Goal: Communication & Community: Share content

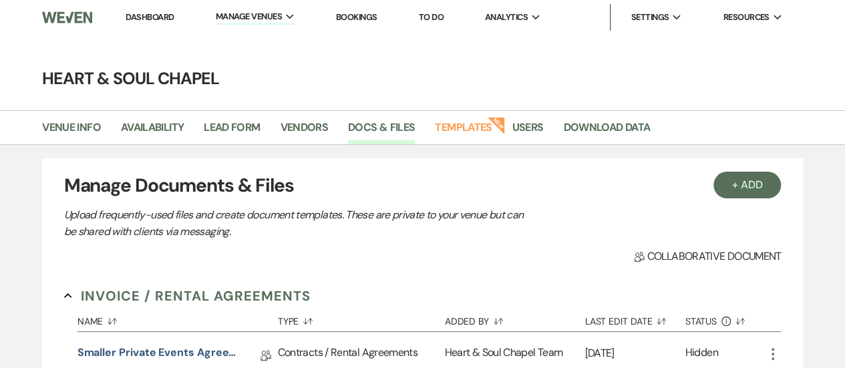
click at [161, 14] on link "Dashboard" at bounding box center [150, 16] width 48 height 11
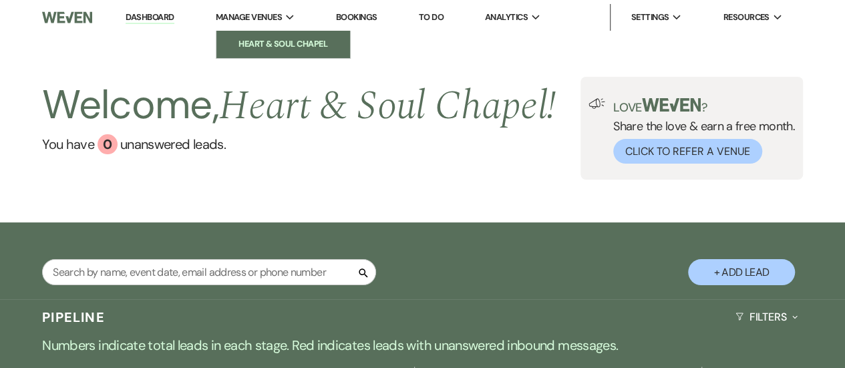
click at [250, 39] on li "Heart & Soul Chapel" at bounding box center [283, 43] width 120 height 13
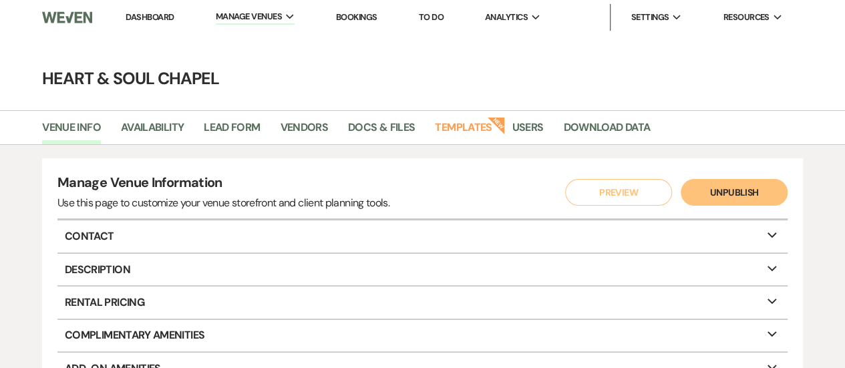
click at [156, 18] on link "Dashboard" at bounding box center [150, 16] width 48 height 11
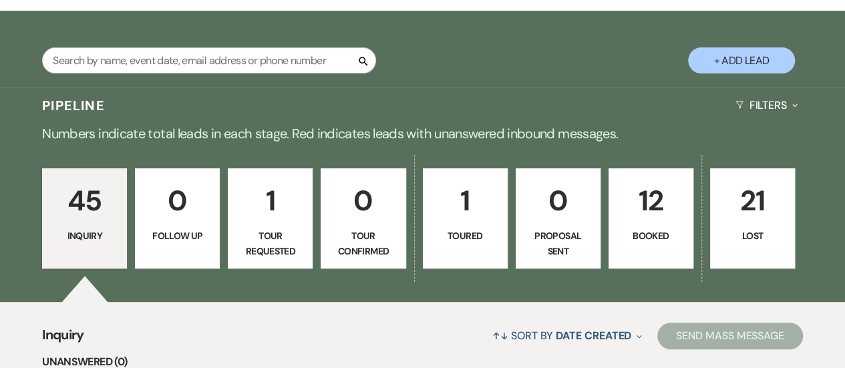
scroll to position [210, 0]
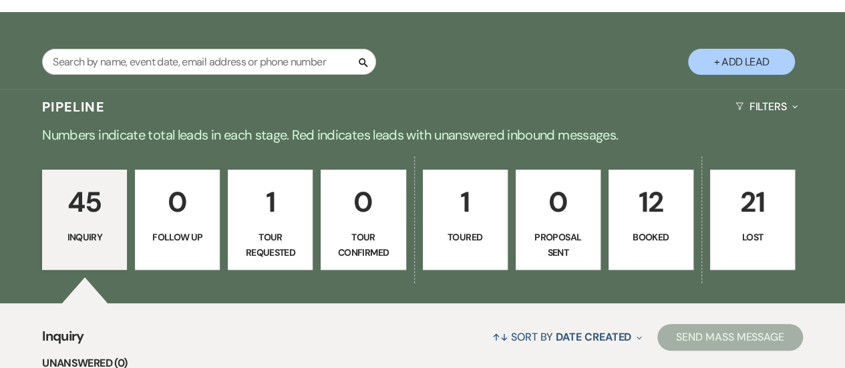
click at [646, 216] on p "12" at bounding box center [650, 202] width 67 height 45
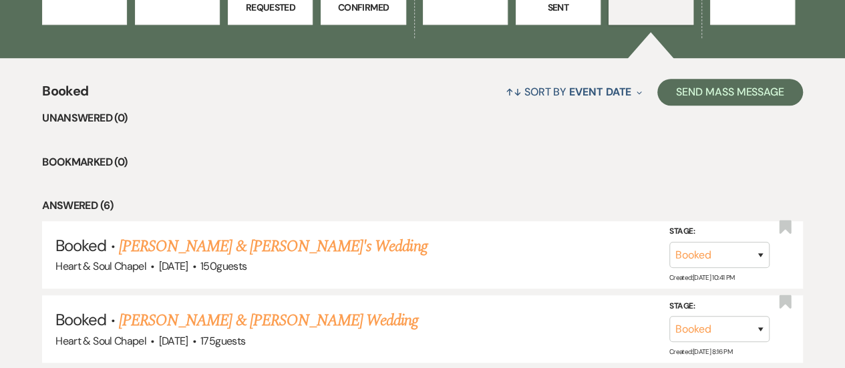
scroll to position [456, 0]
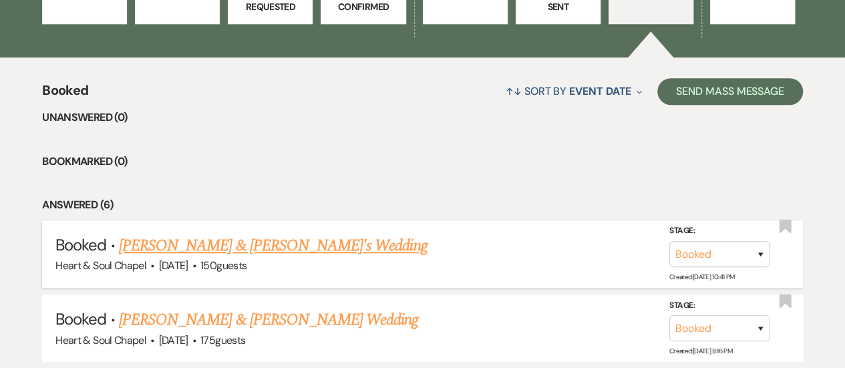
click at [282, 248] on link "[PERSON_NAME] & [PERSON_NAME]'s Wedding" at bounding box center [273, 246] width 309 height 24
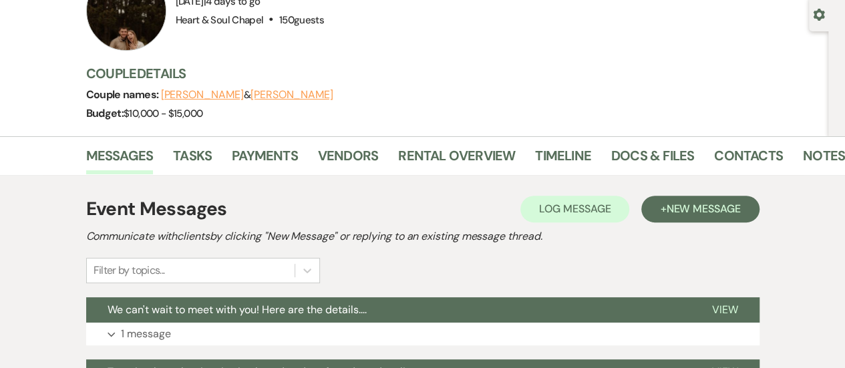
scroll to position [123, 0]
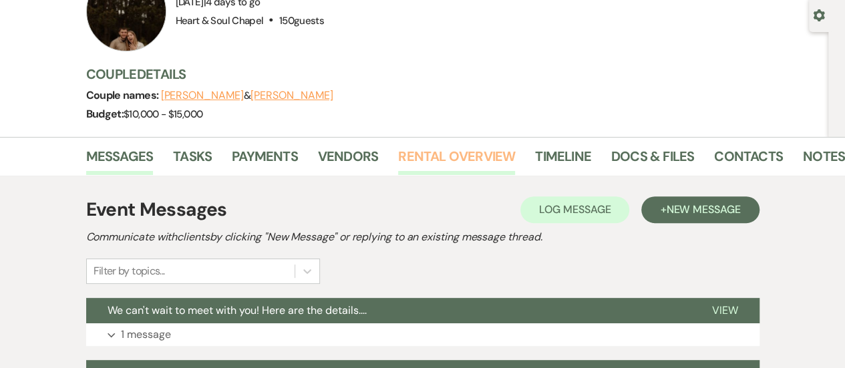
click at [424, 157] on link "Rental Overview" at bounding box center [456, 160] width 117 height 29
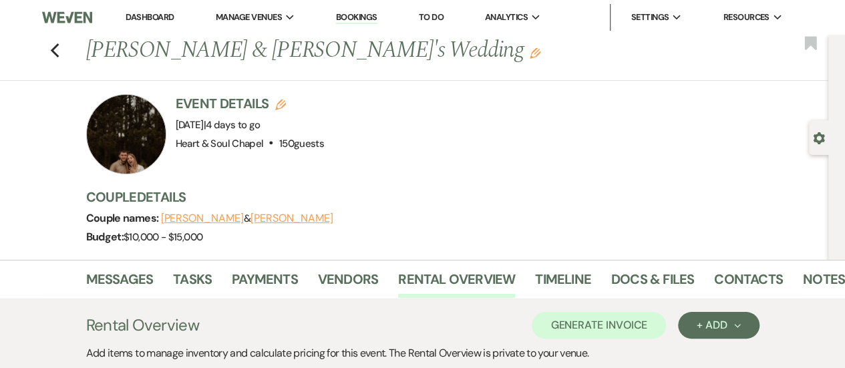
click at [144, 12] on link "Dashboard" at bounding box center [150, 16] width 48 height 11
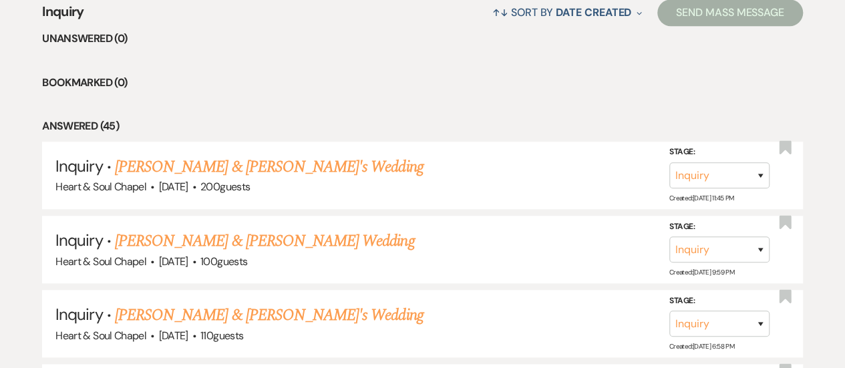
scroll to position [539, 0]
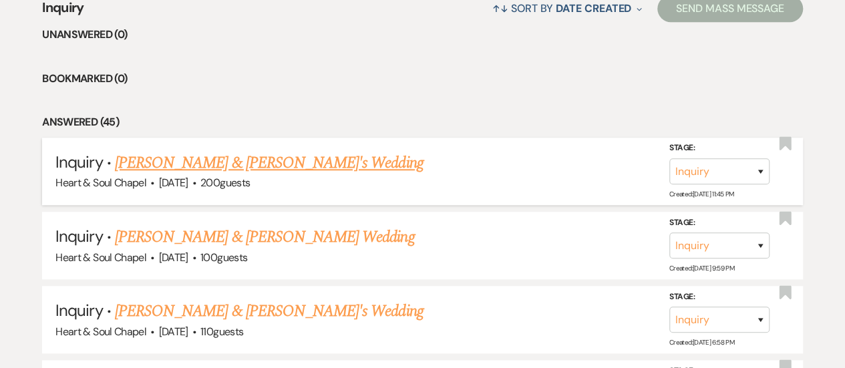
click at [212, 160] on link "[PERSON_NAME] & [PERSON_NAME]'s Wedding" at bounding box center [269, 163] width 309 height 24
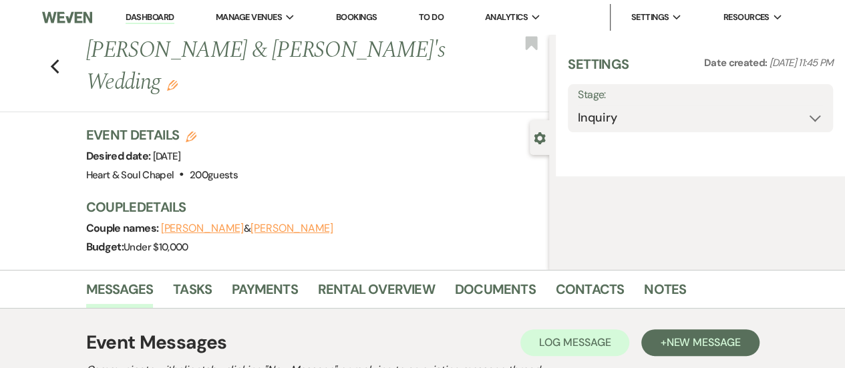
select select "5"
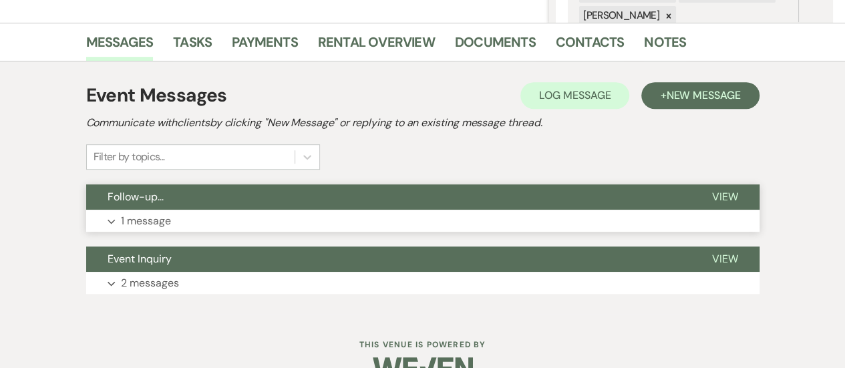
scroll to position [314, 0]
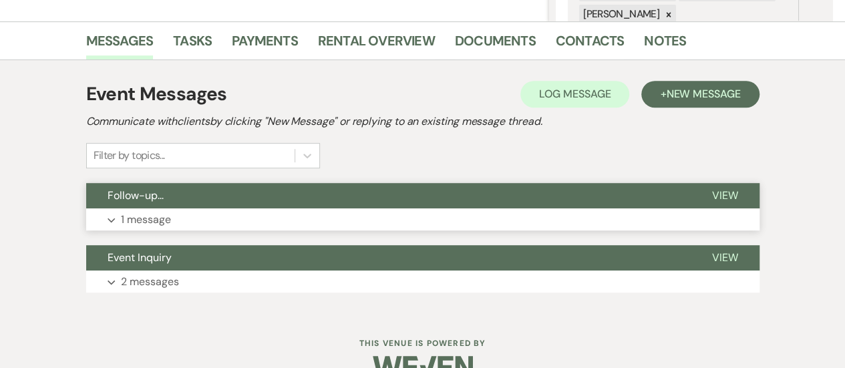
click at [238, 217] on button "Expand 1 message" at bounding box center [422, 219] width 673 height 23
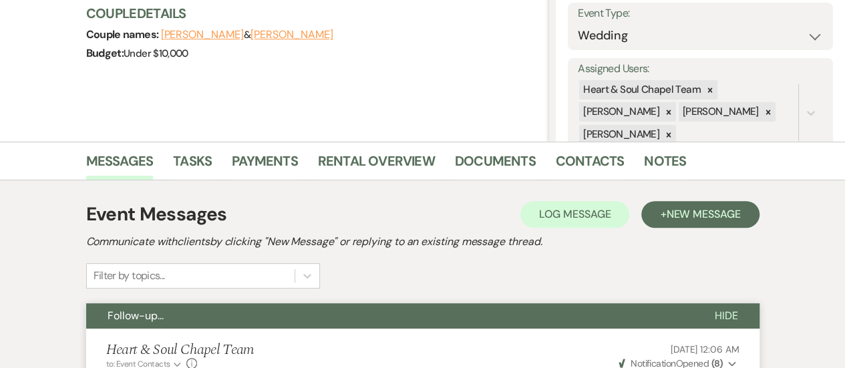
scroll to position [0, 0]
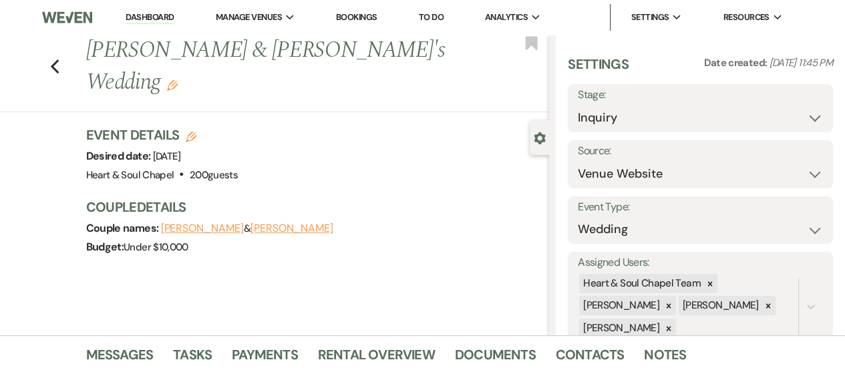
click at [67, 47] on div "Previous [PERSON_NAME] & [PERSON_NAME]'s Wedding Edit Bookmark" at bounding box center [271, 73] width 556 height 77
click at [66, 55] on div "Previous [PERSON_NAME] & [PERSON_NAME]'s Wedding Edit Bookmark" at bounding box center [271, 73] width 556 height 77
click at [60, 59] on icon "Previous" at bounding box center [55, 67] width 10 height 16
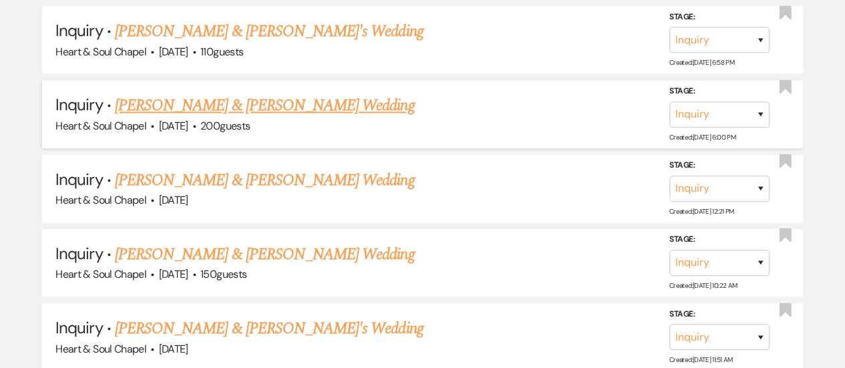
scroll to position [821, 0]
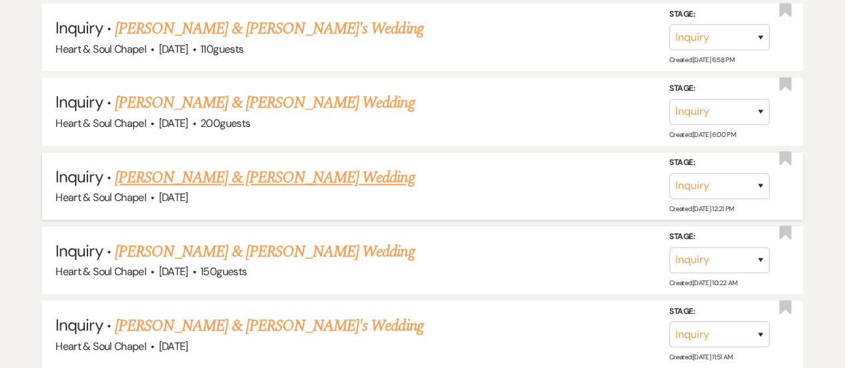
click at [236, 178] on link "[PERSON_NAME] & [PERSON_NAME] Wedding" at bounding box center [264, 178] width 299 height 24
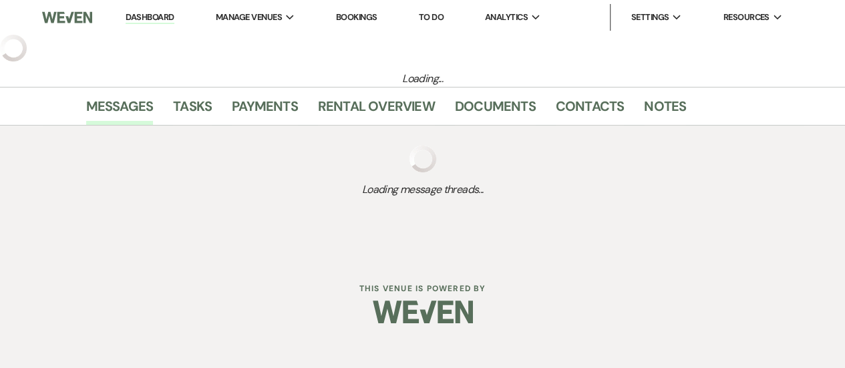
select select "5"
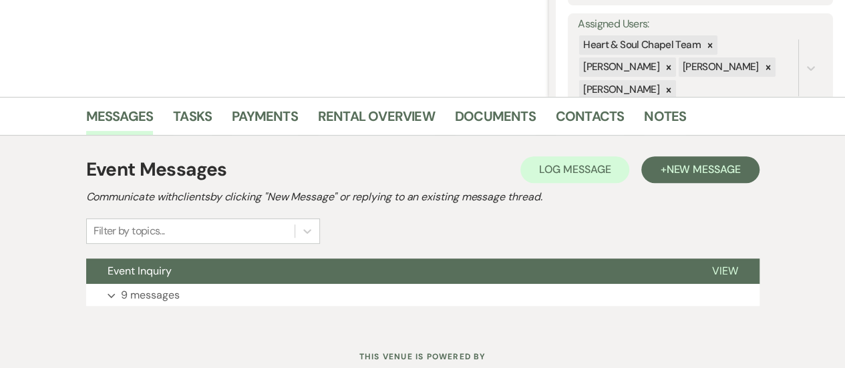
scroll to position [282, 0]
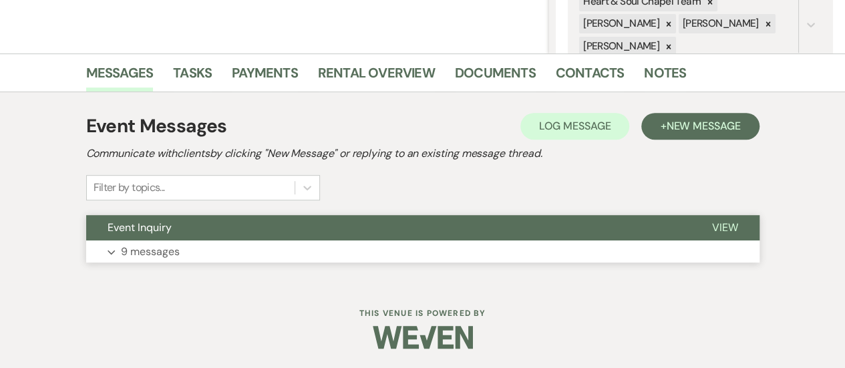
click at [280, 227] on button "Event Inquiry" at bounding box center [388, 227] width 604 height 25
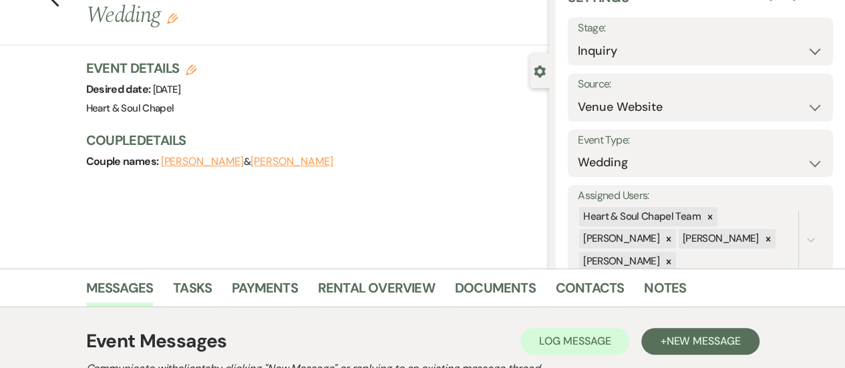
scroll to position [0, 0]
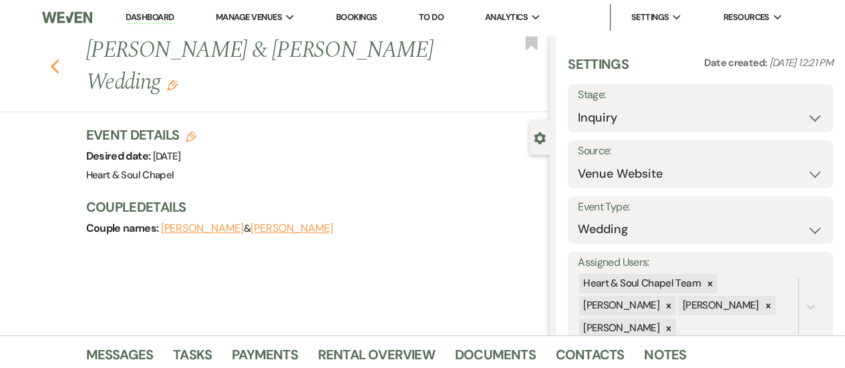
click at [64, 66] on div "Previous [PERSON_NAME] & [PERSON_NAME] Wedding Edit Bookmark" at bounding box center [271, 73] width 556 height 77
click at [60, 67] on icon "Previous" at bounding box center [55, 67] width 10 height 16
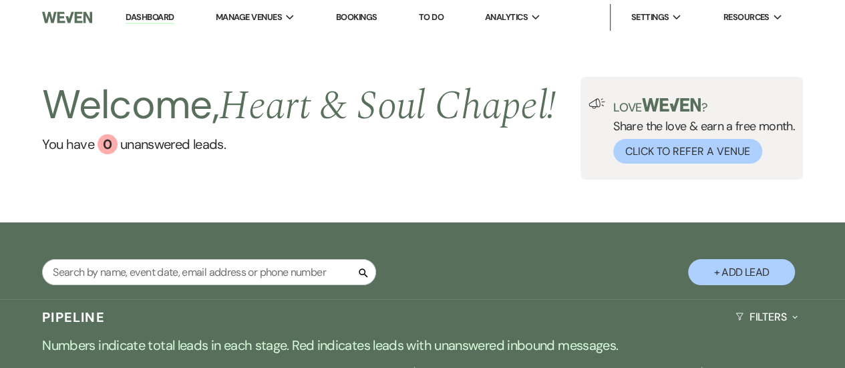
click at [150, 17] on link "Dashboard" at bounding box center [150, 17] width 48 height 13
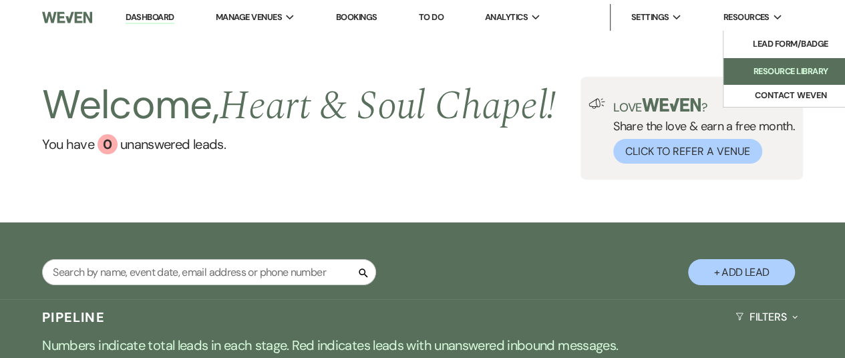
click at [781, 72] on li "Resource Library" at bounding box center [790, 71] width 120 height 13
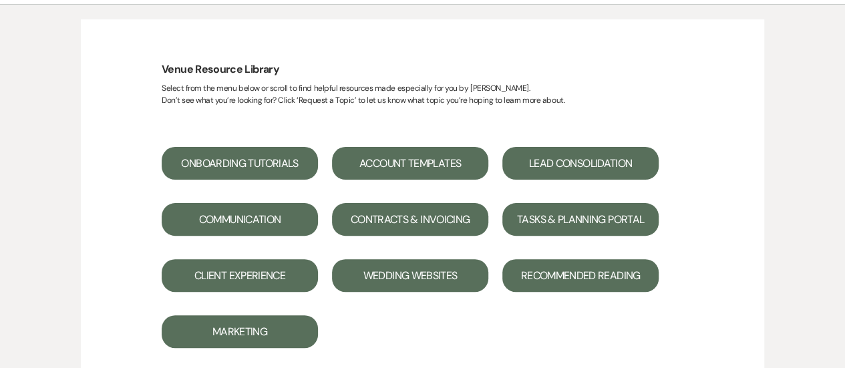
scroll to position [119, 0]
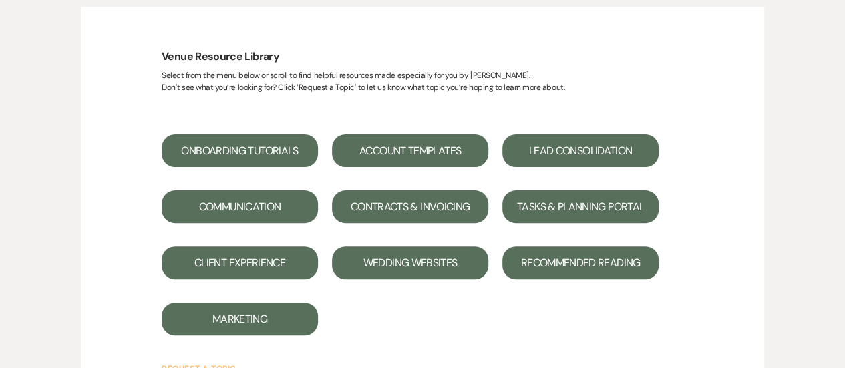
click at [406, 210] on button "Contracts & Invoicing" at bounding box center [410, 206] width 156 height 33
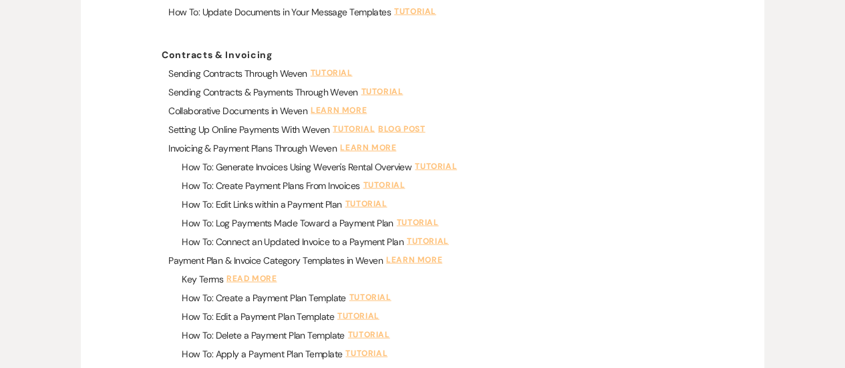
scroll to position [1328, 0]
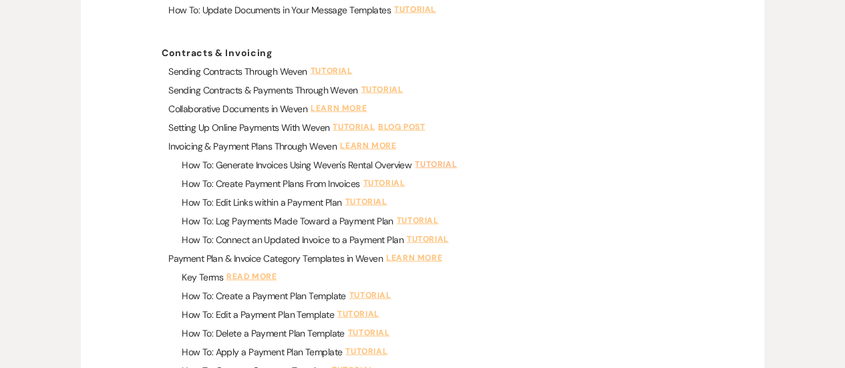
click at [437, 164] on link "Tutorial" at bounding box center [437, 165] width 45 height 12
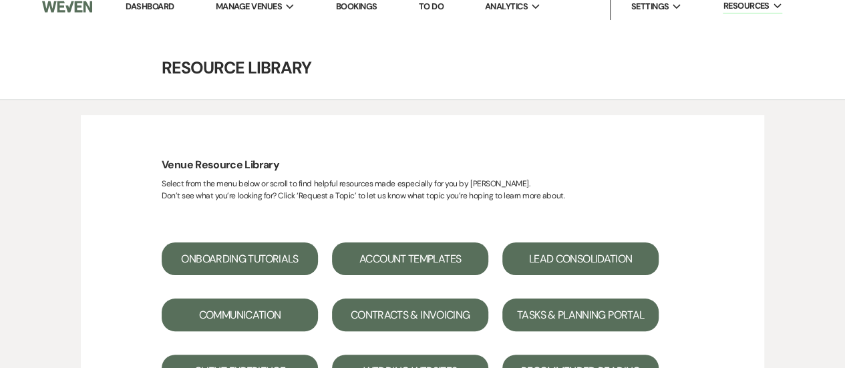
scroll to position [0, 0]
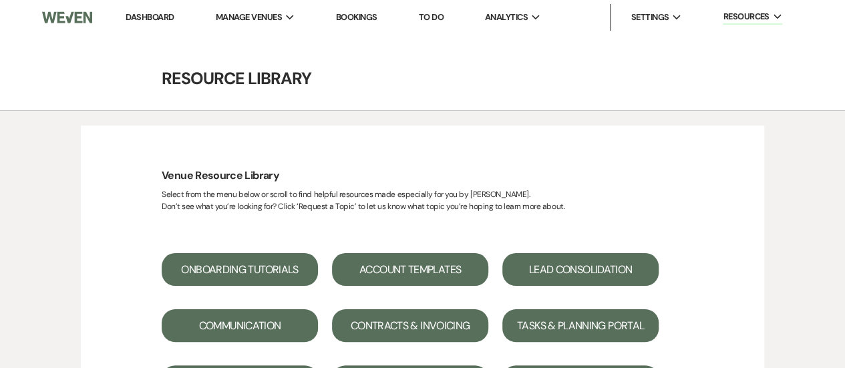
click at [154, 21] on link "Dashboard" at bounding box center [150, 16] width 48 height 11
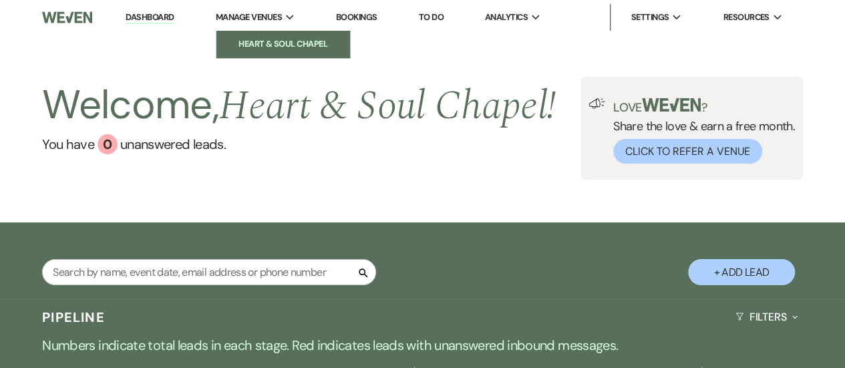
click at [257, 41] on li "Heart & Soul Chapel" at bounding box center [283, 43] width 120 height 13
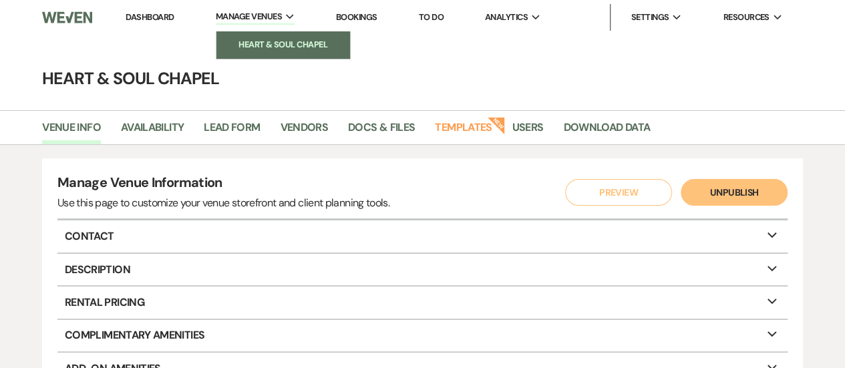
click at [158, 19] on link "Dashboard" at bounding box center [150, 16] width 48 height 11
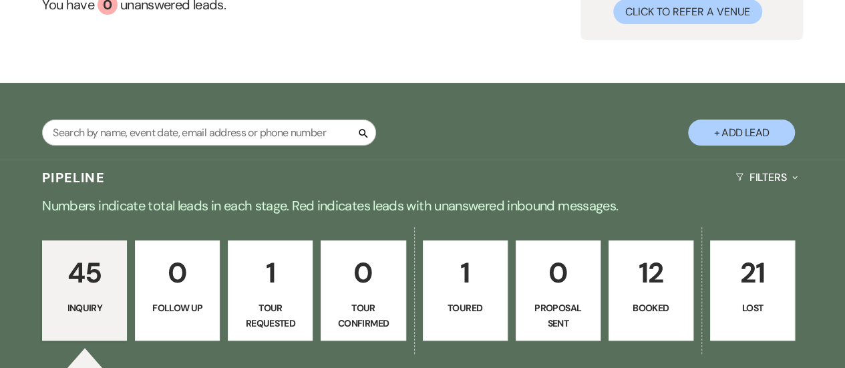
scroll to position [186, 0]
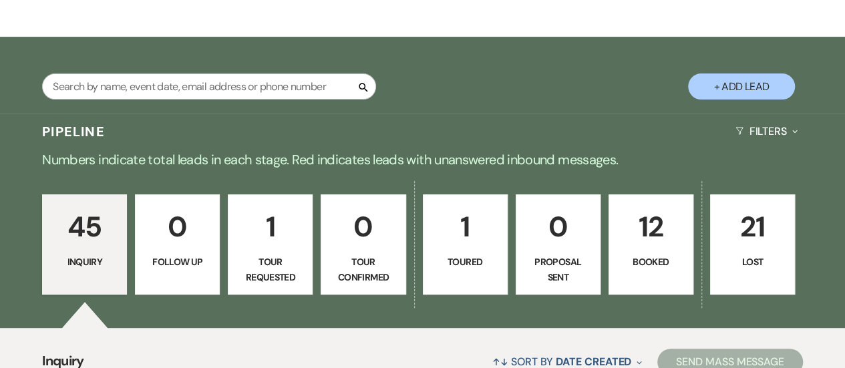
click at [661, 268] on p "Booked" at bounding box center [650, 261] width 67 height 15
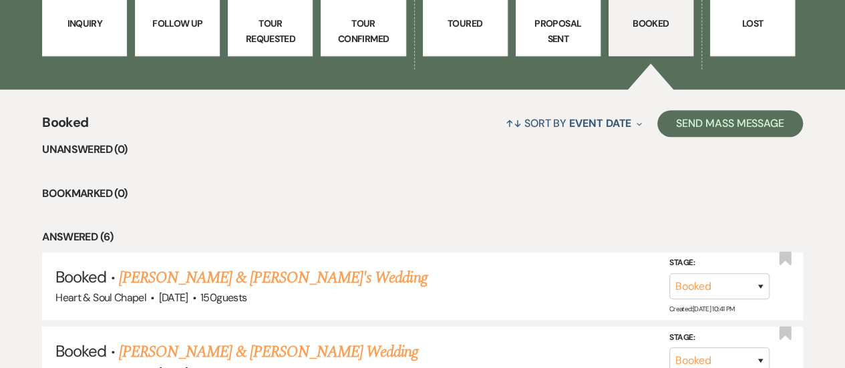
scroll to position [425, 0]
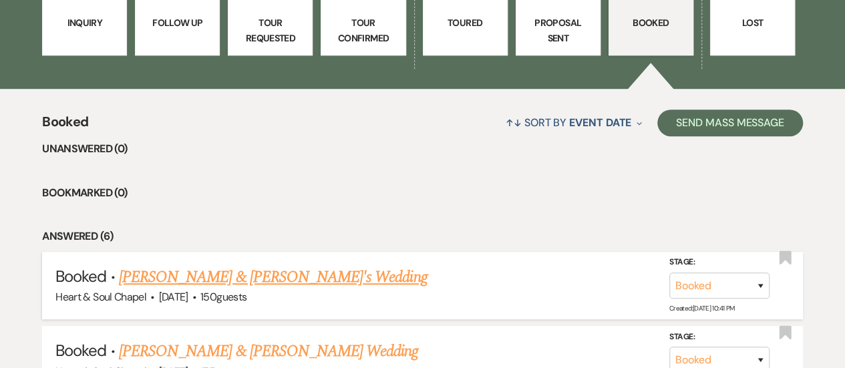
click at [334, 278] on link "[PERSON_NAME] & [PERSON_NAME]'s Wedding" at bounding box center [273, 277] width 309 height 24
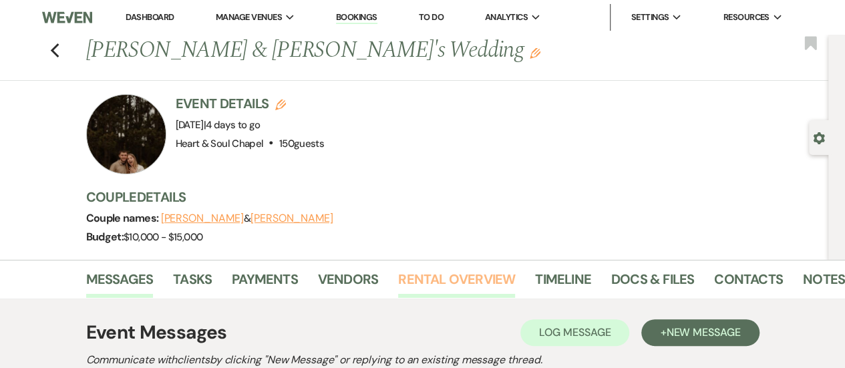
click at [461, 278] on link "Rental Overview" at bounding box center [456, 282] width 117 height 29
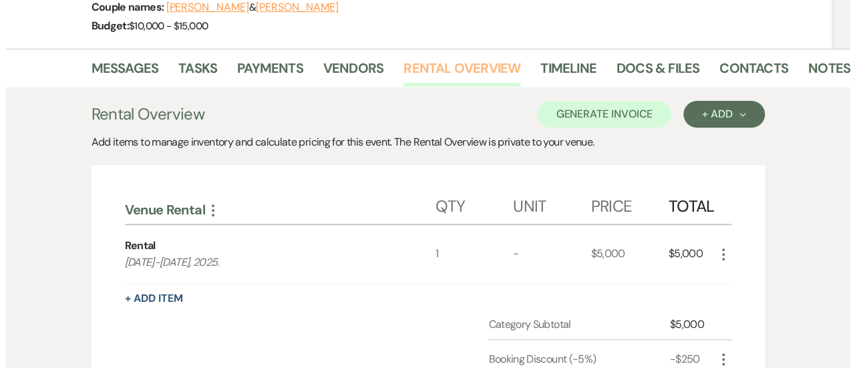
scroll to position [212, 0]
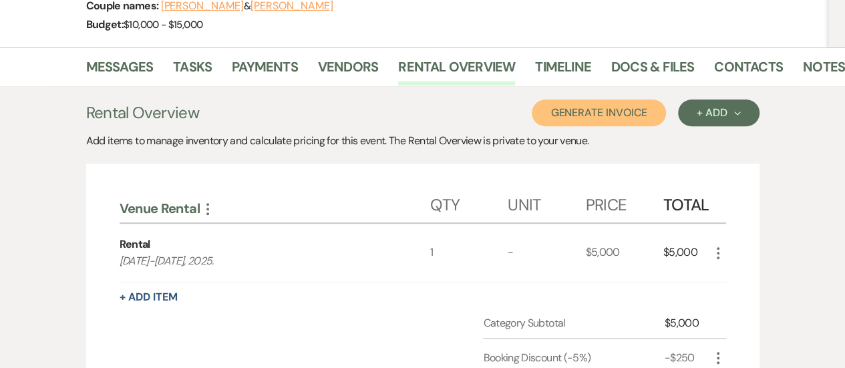
click at [545, 110] on button "Generate Invoice" at bounding box center [599, 113] width 134 height 27
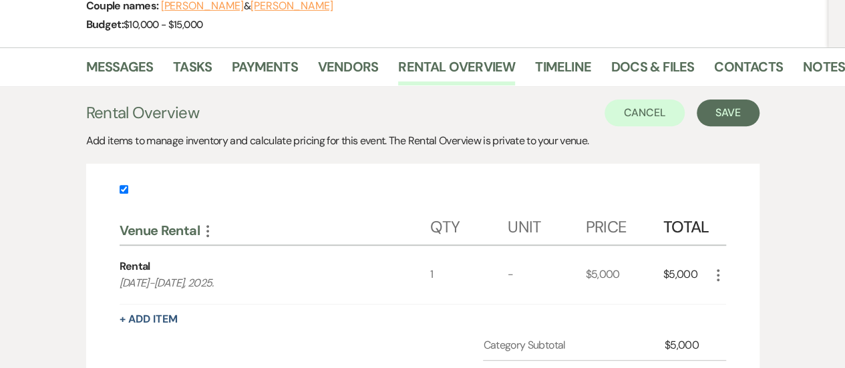
click at [714, 277] on icon "More" at bounding box center [718, 275] width 16 height 16
click at [743, 316] on button "X Delete" at bounding box center [746, 322] width 72 height 21
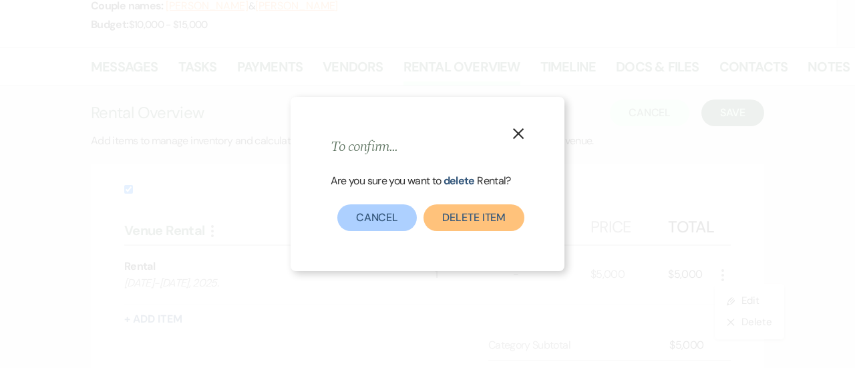
click at [458, 219] on button "Delete Item" at bounding box center [473, 217] width 101 height 27
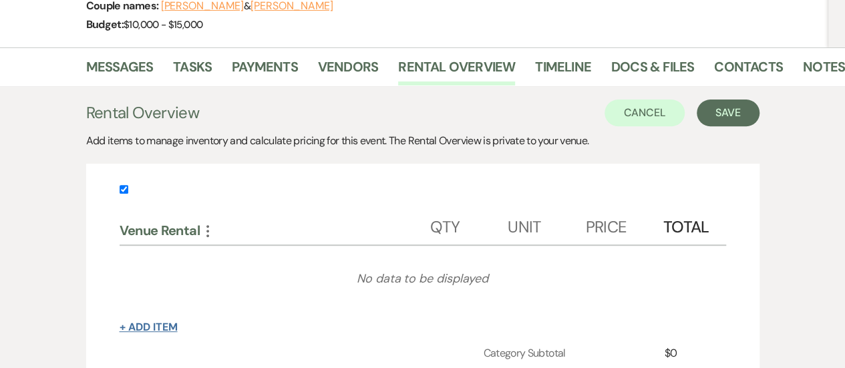
click at [155, 322] on button "+ Add Item" at bounding box center [149, 327] width 58 height 11
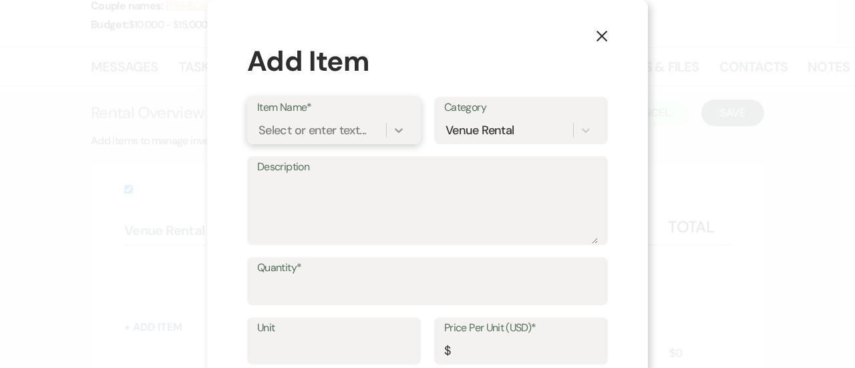
click at [392, 134] on icon at bounding box center [398, 130] width 13 height 13
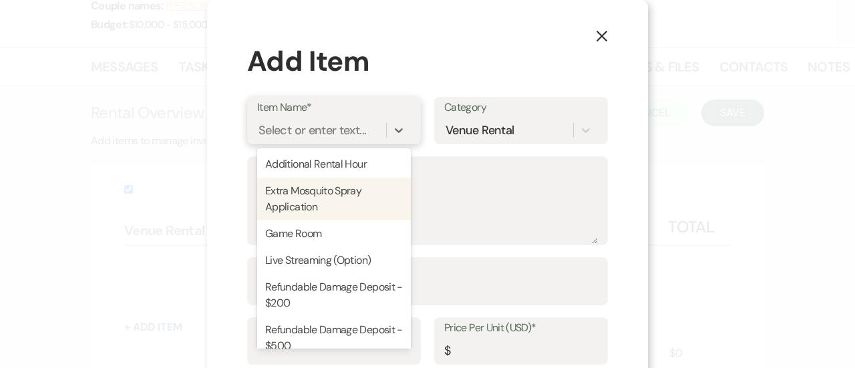
click at [343, 204] on div "Extra Mosquito Spray Application" at bounding box center [334, 199] width 154 height 43
type input "1"
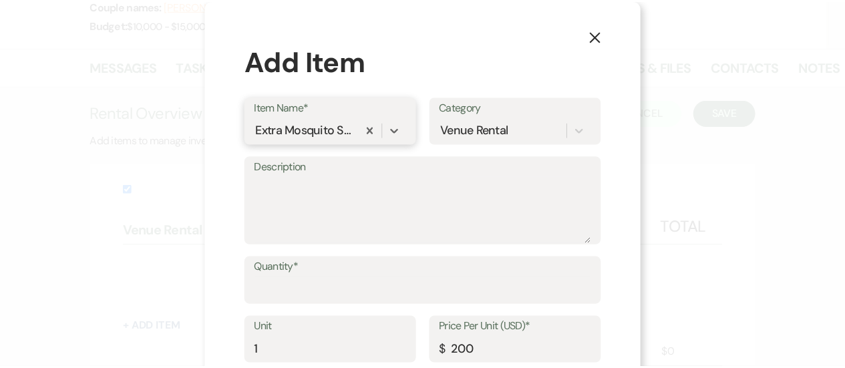
scroll to position [75, 0]
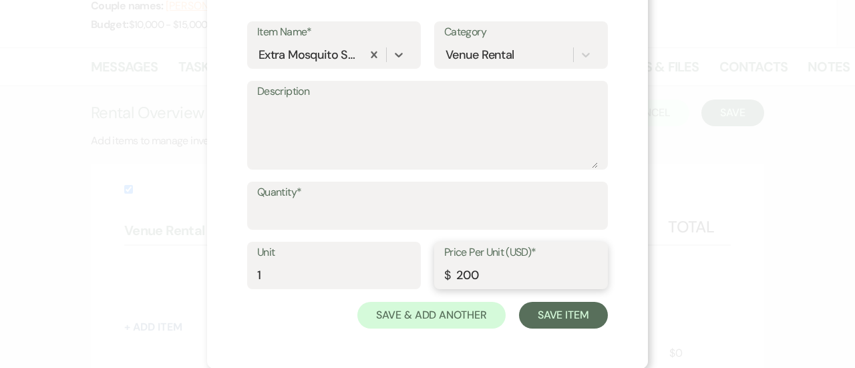
click at [477, 278] on input "200" at bounding box center [521, 275] width 154 height 26
type input "2"
type input "150"
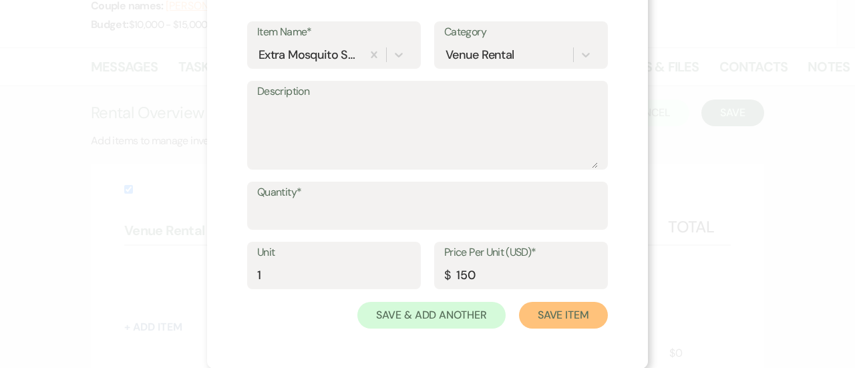
click at [563, 311] on button "Save Item" at bounding box center [563, 315] width 89 height 27
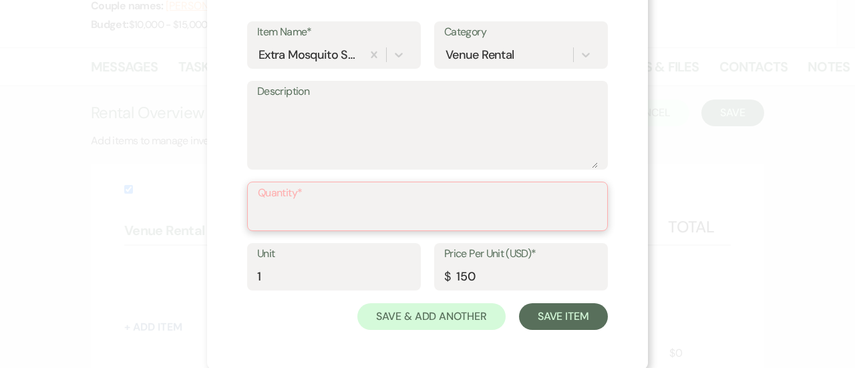
click at [301, 209] on input "Quantity*" at bounding box center [427, 216] width 339 height 26
type input "1"
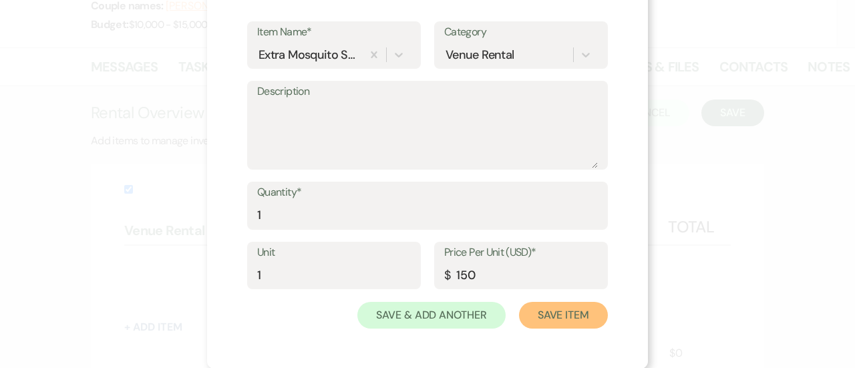
click at [551, 308] on button "Save Item" at bounding box center [563, 315] width 89 height 27
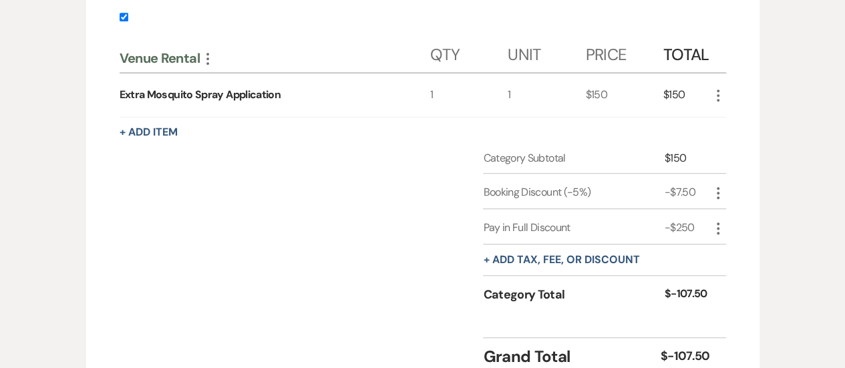
scroll to position [431, 0]
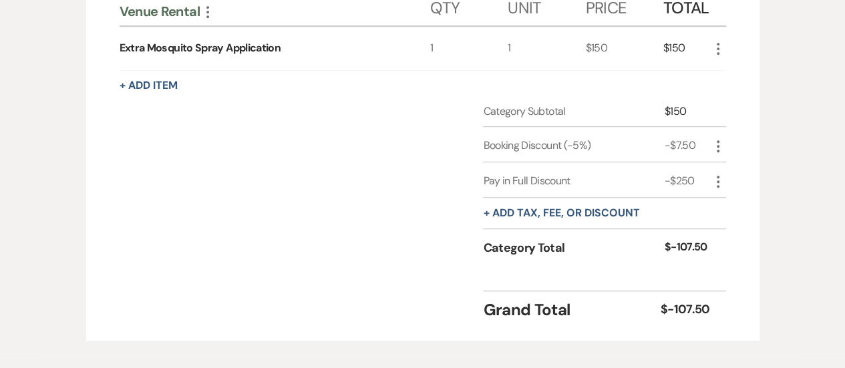
click at [719, 140] on use "button" at bounding box center [718, 146] width 3 height 12
click at [733, 189] on button "[PERSON_NAME]" at bounding box center [746, 192] width 72 height 21
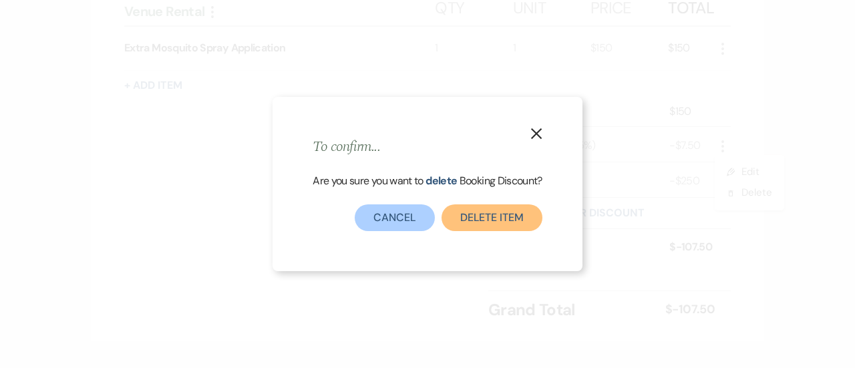
click at [522, 215] on button "Delete item" at bounding box center [491, 217] width 101 height 27
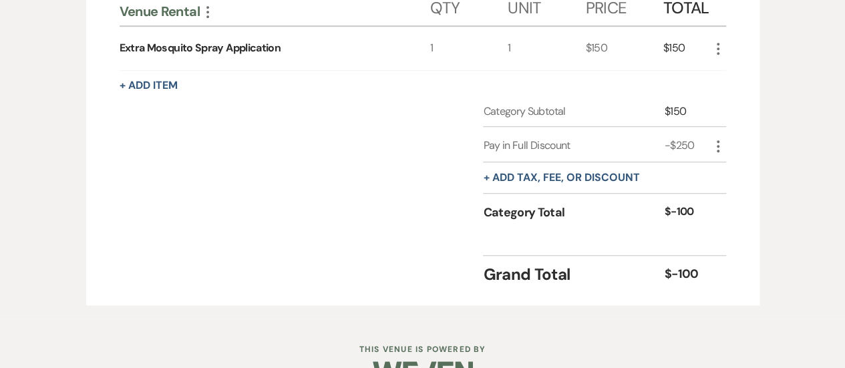
click at [713, 150] on icon "More" at bounding box center [718, 146] width 16 height 16
click at [729, 196] on icon "Delete" at bounding box center [729, 193] width 8 height 10
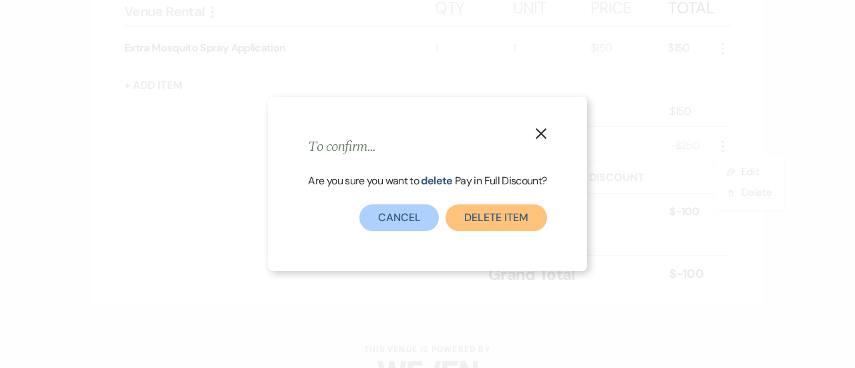
click at [520, 212] on button "Delete item" at bounding box center [495, 217] width 101 height 27
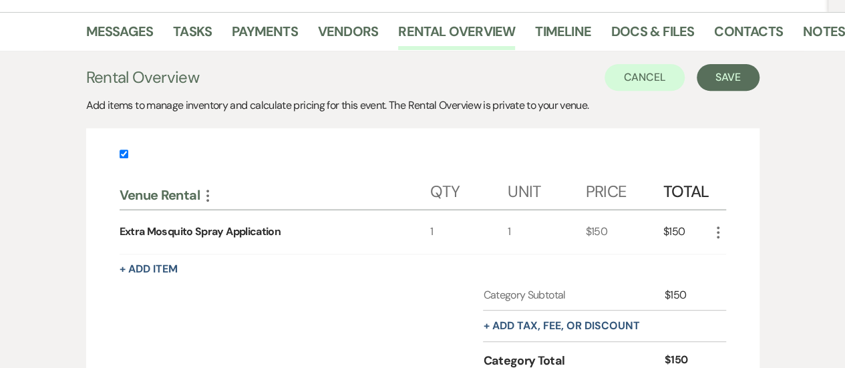
scroll to position [247, 0]
click at [707, 71] on button "Save" at bounding box center [728, 78] width 63 height 27
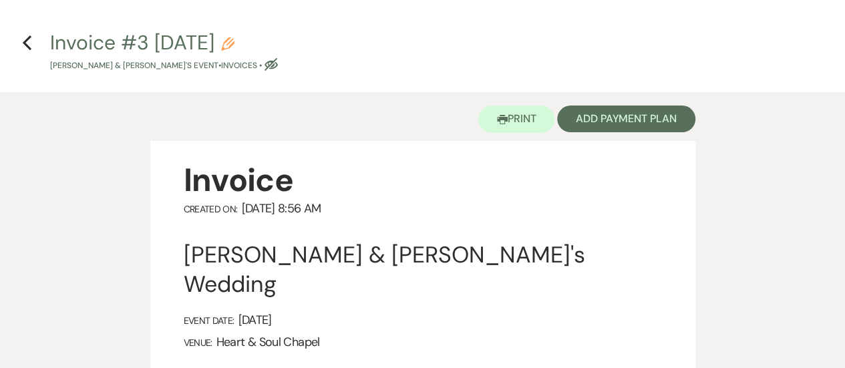
scroll to position [29, 0]
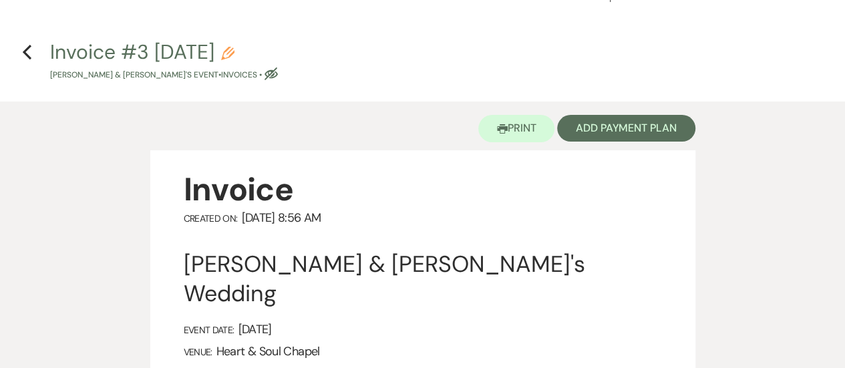
click at [222, 54] on button "Invoice #3 [DATE] Pencil [PERSON_NAME] & [PERSON_NAME]'s Event • Invoices • Eye…" at bounding box center [164, 61] width 228 height 39
select select "22"
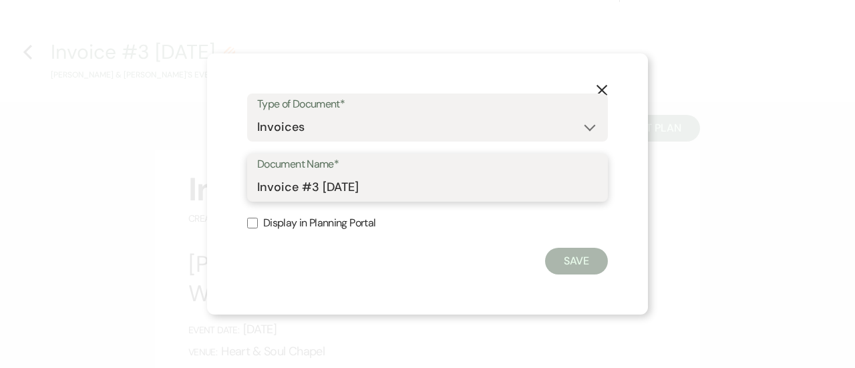
click at [399, 186] on input "Invoice #3 [DATE]" at bounding box center [427, 187] width 341 height 26
type input "Invoice - Mosquito Spray Application"
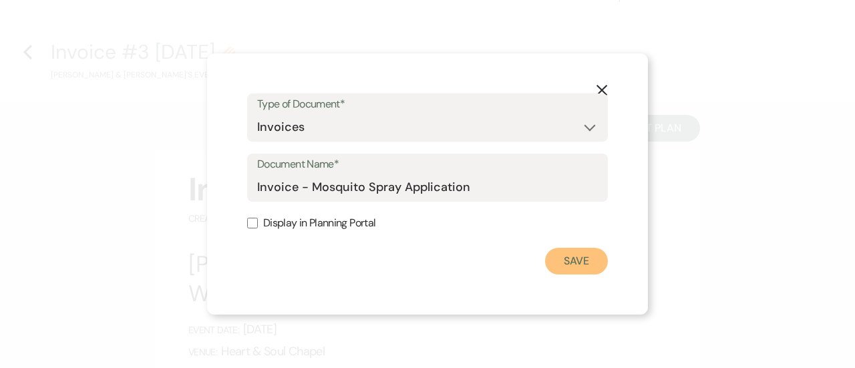
click at [586, 252] on button "Save" at bounding box center [576, 261] width 63 height 27
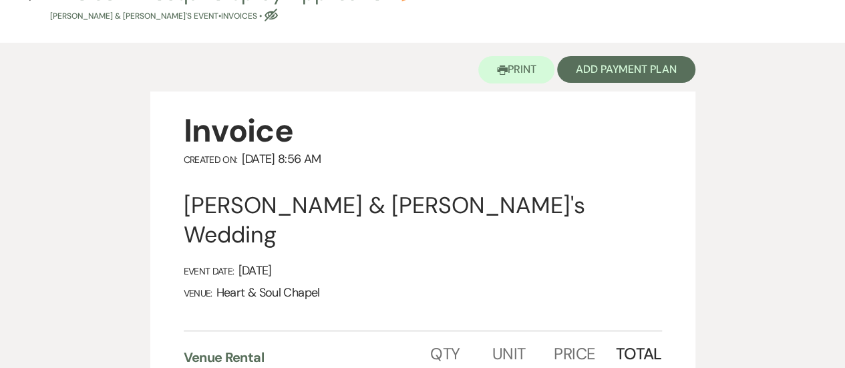
scroll to position [85, 0]
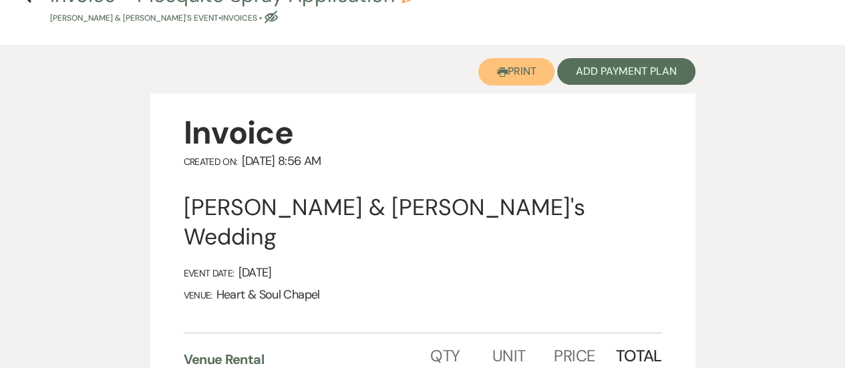
click at [516, 77] on button "Printer Print" at bounding box center [516, 71] width 77 height 27
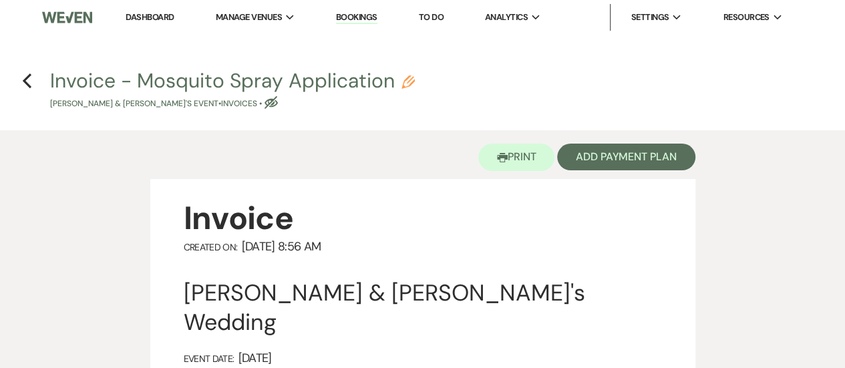
click at [34, 79] on h4 "Previous Invoice - Mosquito Spray Application Pencil [PERSON_NAME] & [PERSON_NA…" at bounding box center [422, 88] width 845 height 43
click at [27, 79] on icon "Previous" at bounding box center [27, 81] width 10 height 16
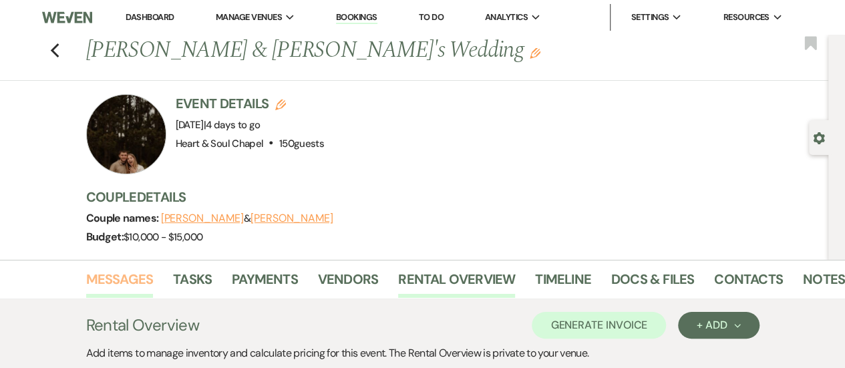
click at [127, 285] on link "Messages" at bounding box center [119, 282] width 67 height 29
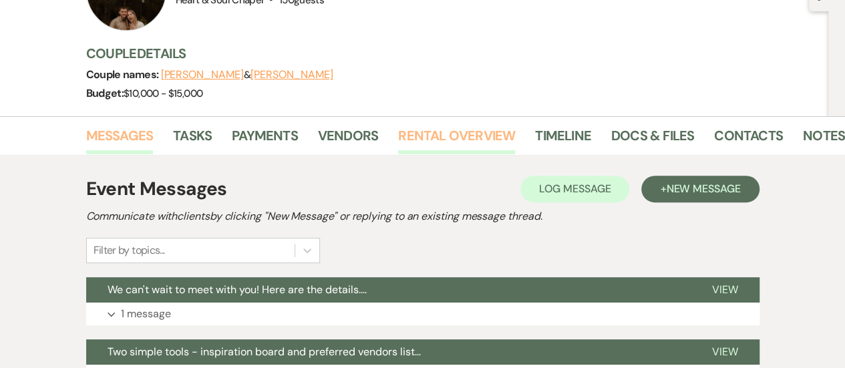
scroll to position [144, 0]
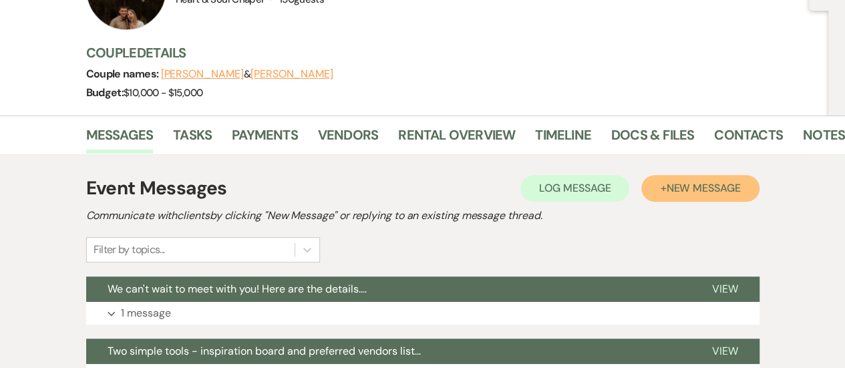
click at [678, 200] on button "+ New Message" at bounding box center [700, 188] width 118 height 27
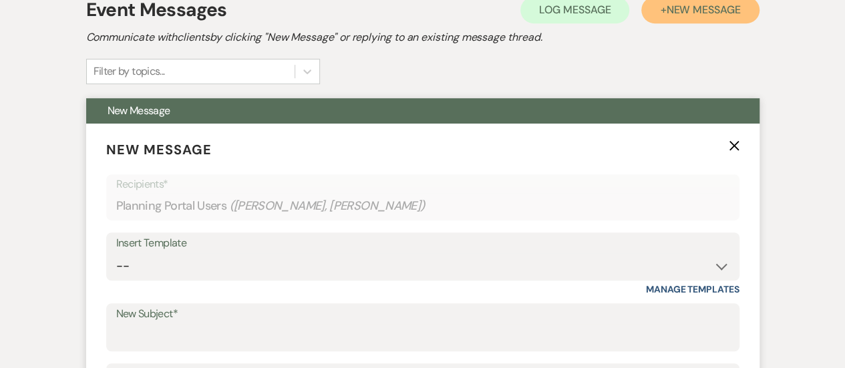
scroll to position [324, 0]
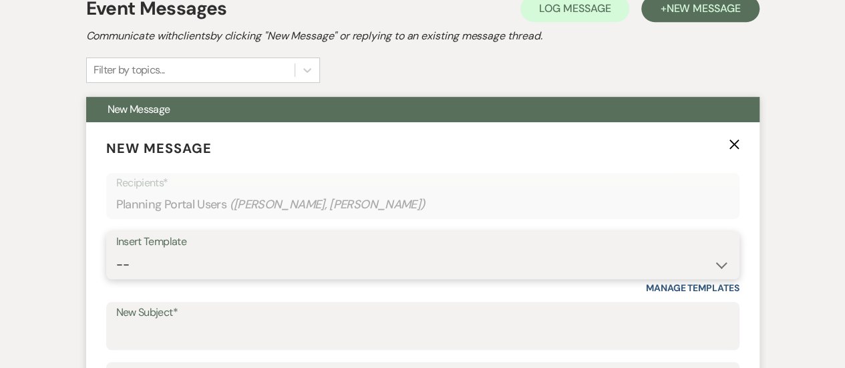
click at [202, 255] on select "-- Copy of Weven Planning Portal Introduction (Booked Wedding Events) Initial G…" at bounding box center [422, 265] width 613 height 26
select select "4219"
click at [116, 252] on select "-- Copy of Weven Planning Portal Introduction (Booked Wedding Events) Initial G…" at bounding box center [422, 265] width 613 height 26
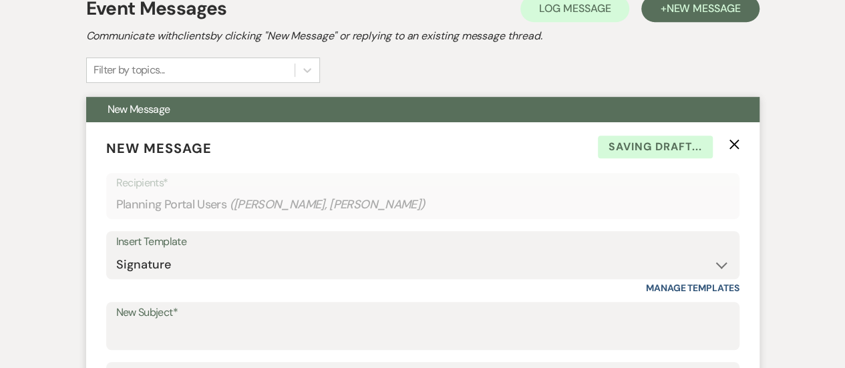
click at [182, 319] on label "New Subject*" at bounding box center [422, 312] width 613 height 19
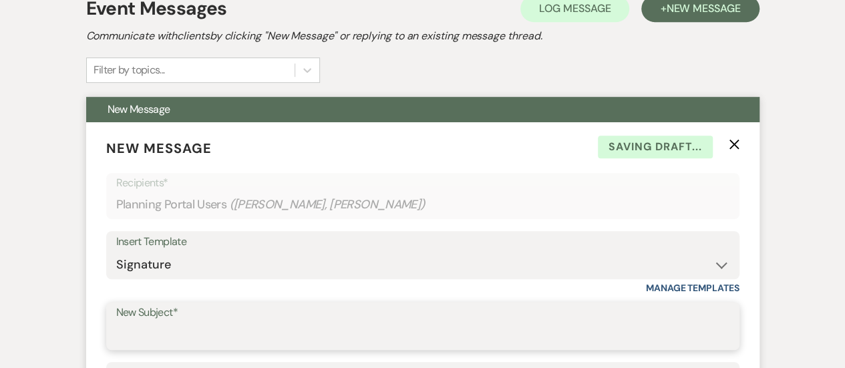
click at [182, 323] on input "New Subject*" at bounding box center [422, 336] width 613 height 26
type input "N"
type input "M"
type input "Extra Mosquito Spray - invoice attached"
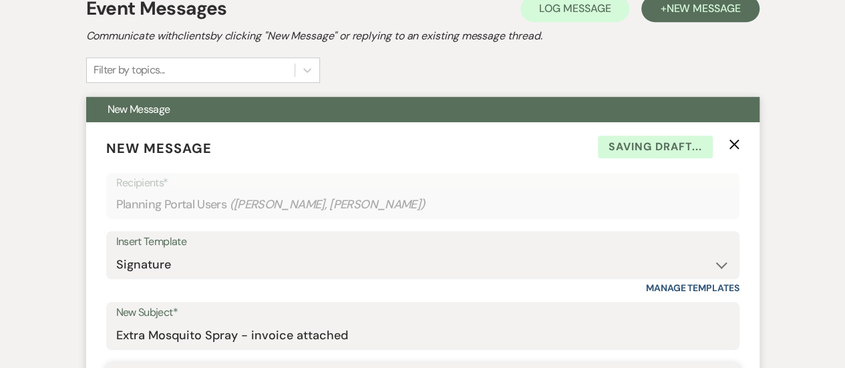
scroll to position [534, 0]
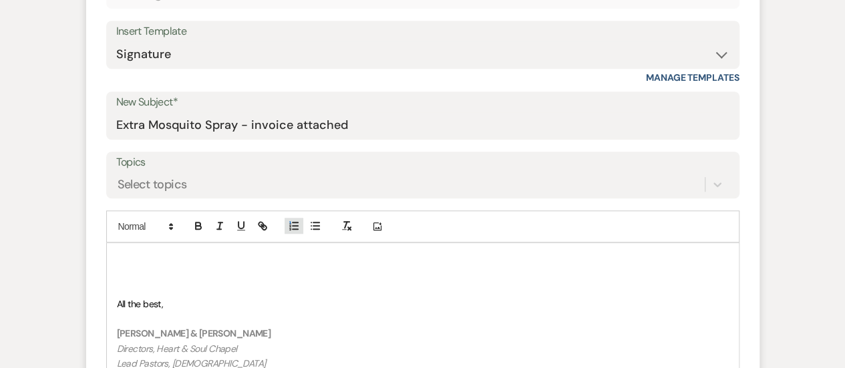
type button "ordered"
type button "bullet"
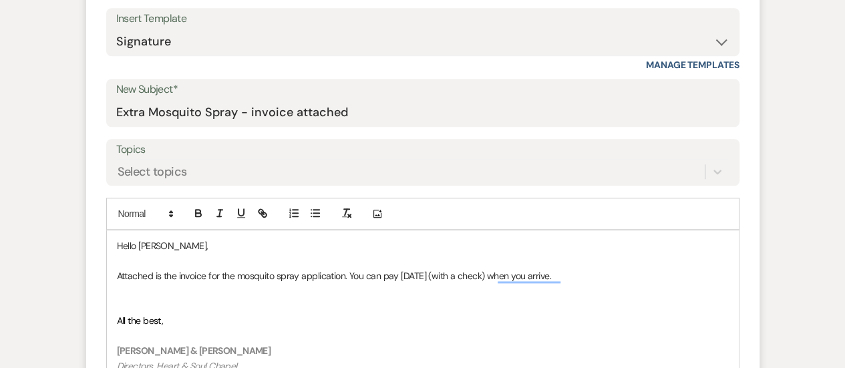
scroll to position [548, 0]
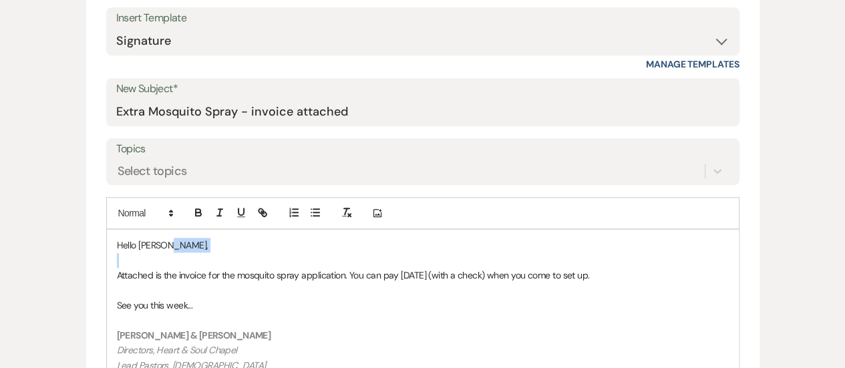
drag, startPoint x: 174, startPoint y: 248, endPoint x: 79, endPoint y: 252, distance: 94.9
drag, startPoint x: 176, startPoint y: 241, endPoint x: 118, endPoint y: 236, distance: 59.0
click at [118, 238] on p "Hello [PERSON_NAME]," at bounding box center [423, 245] width 612 height 15
click at [198, 203] on div at bounding box center [230, 213] width 85 height 20
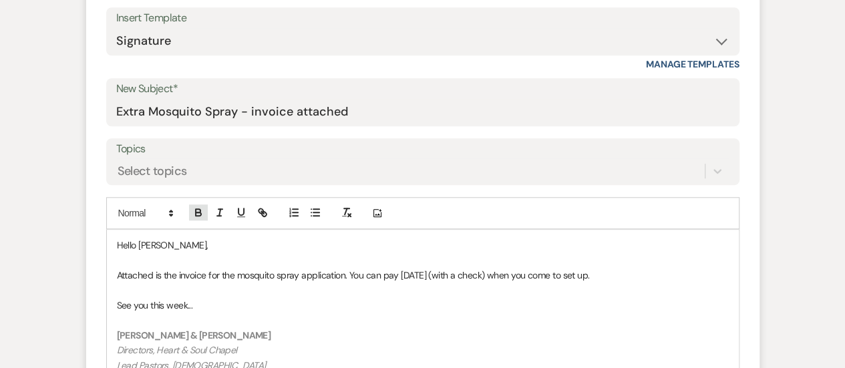
click at [199, 208] on icon "button" at bounding box center [198, 212] width 12 height 12
click at [187, 255] on p "To enrich screen reader interactions, please activate Accessibility in Grammarl…" at bounding box center [423, 260] width 612 height 15
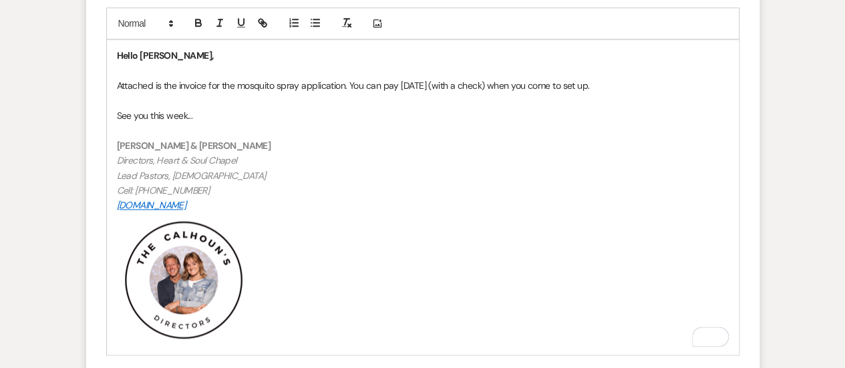
scroll to position [836, 0]
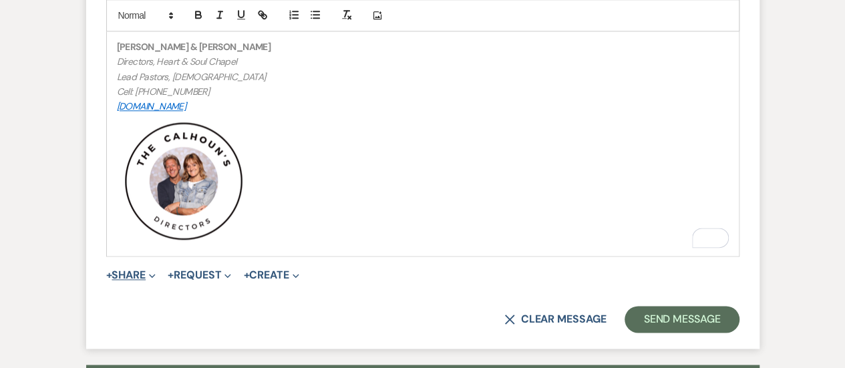
click at [154, 276] on icon "Expand" at bounding box center [152, 275] width 7 height 7
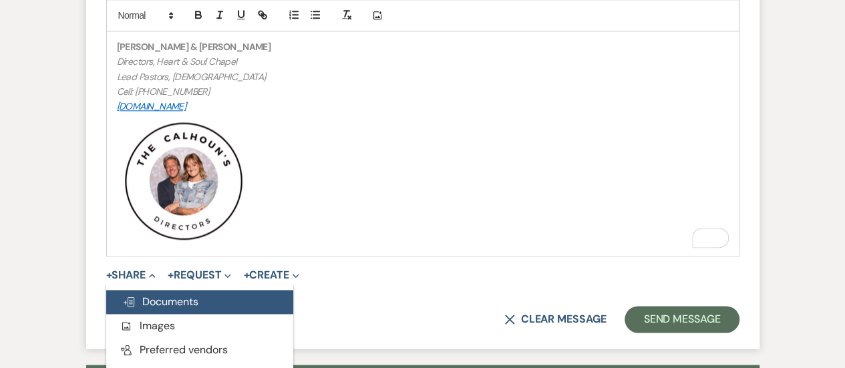
click at [178, 303] on span "Doc Upload Documents" at bounding box center [160, 302] width 76 height 14
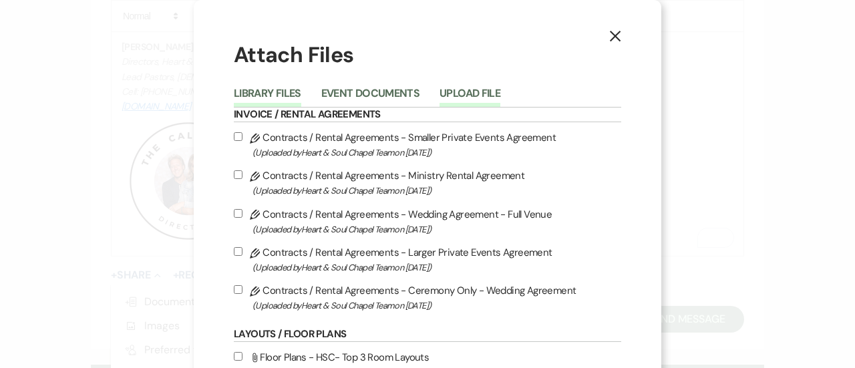
click at [466, 89] on button "Upload File" at bounding box center [469, 97] width 61 height 19
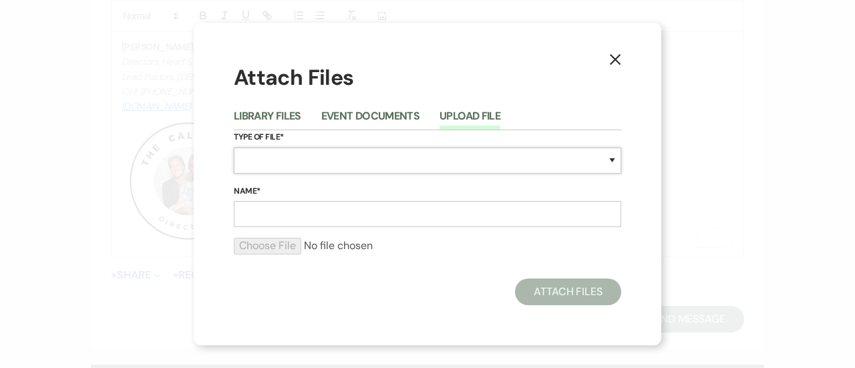
click at [347, 158] on select "Special Event Insurance Vendor Certificate of Insurance Contracts / Rental Agre…" at bounding box center [427, 161] width 387 height 26
select select "22"
click at [234, 148] on select "Special Event Insurance Vendor Certificate of Insurance Contracts / Rental Agre…" at bounding box center [427, 161] width 387 height 26
click at [360, 221] on input "Name*" at bounding box center [427, 214] width 387 height 26
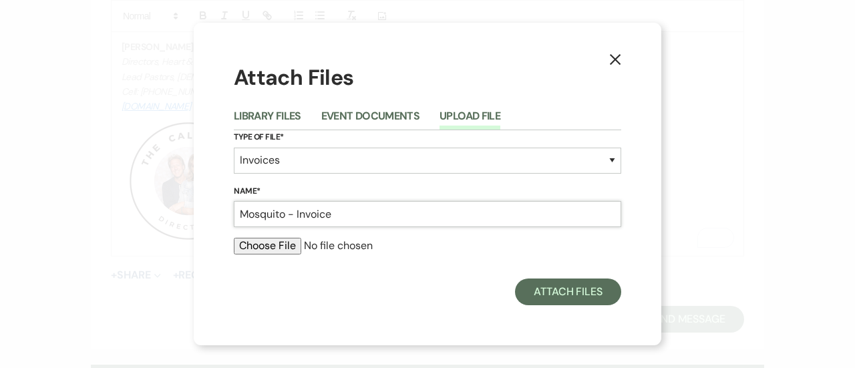
type input "Mosquito - Invoice"
click at [288, 243] on input "file" at bounding box center [427, 246] width 387 height 16
type input "C:\fakepath\Extra Mosquito Spray Application - PDF (Annika).pdf"
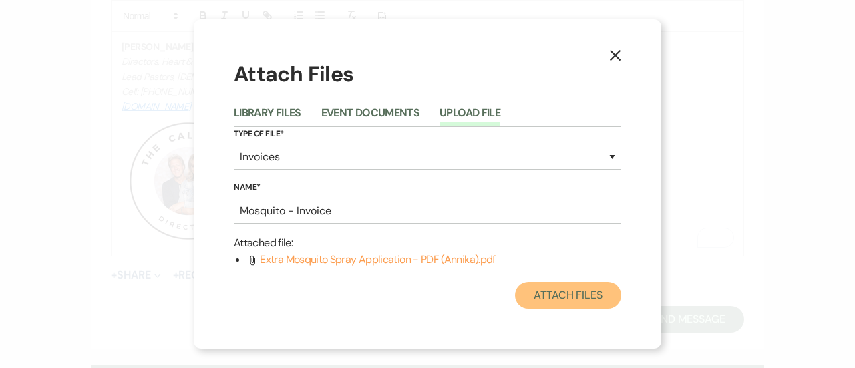
click at [562, 299] on button "Attach Files" at bounding box center [568, 295] width 106 height 27
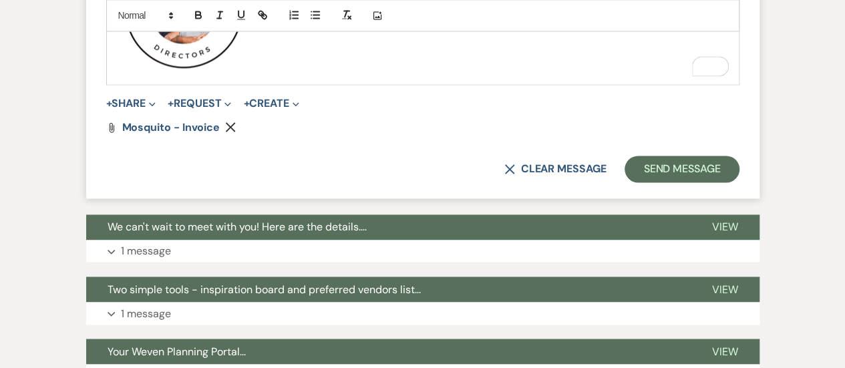
scroll to position [1010, 0]
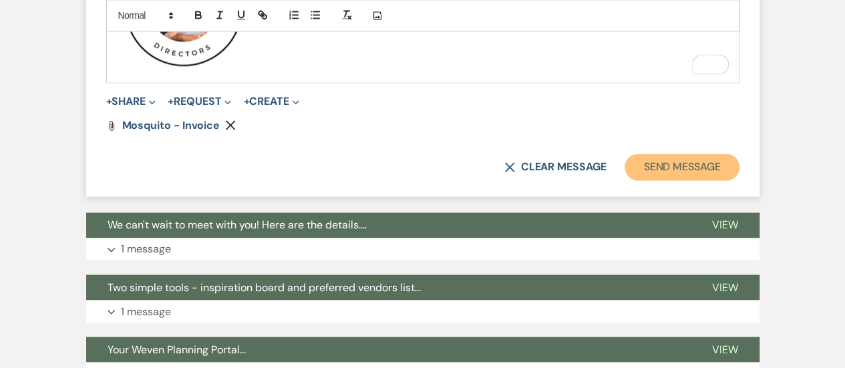
click at [677, 166] on button "Send Message" at bounding box center [681, 167] width 114 height 27
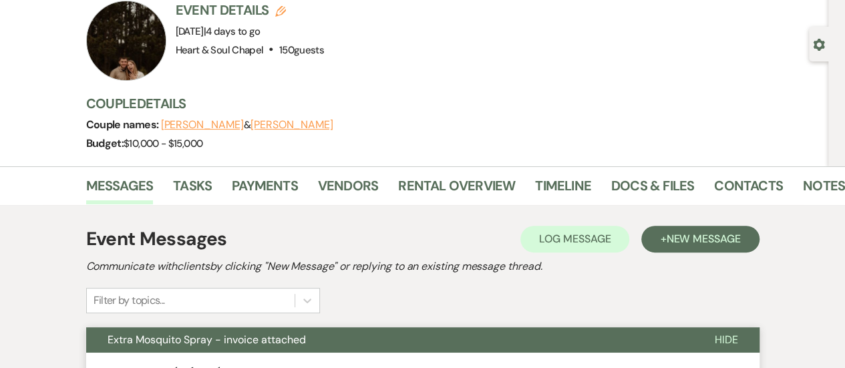
scroll to position [93, 0]
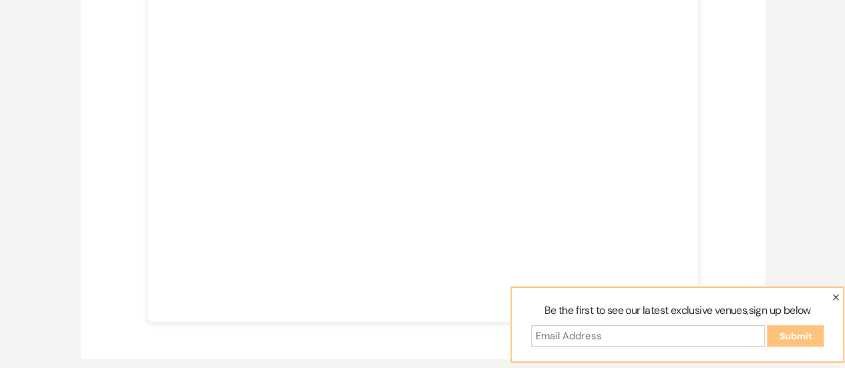
scroll to position [445, 0]
